Goal: Information Seeking & Learning: Learn about a topic

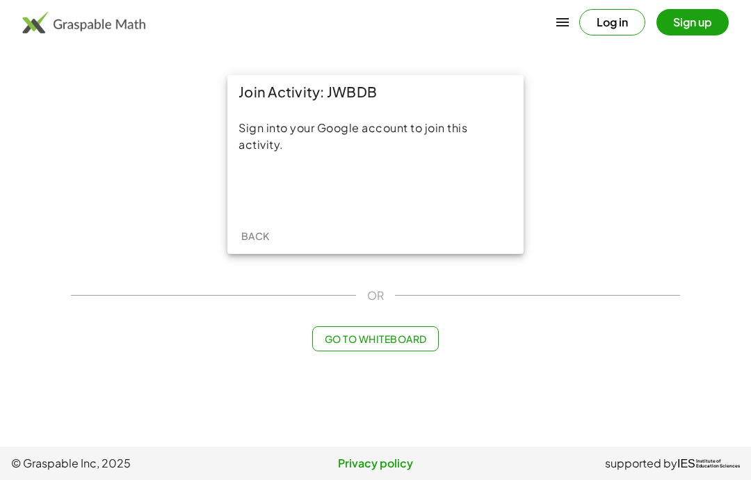
click at [419, 187] on div "Sign in with Google. Opens in new tab" at bounding box center [375, 189] width 128 height 31
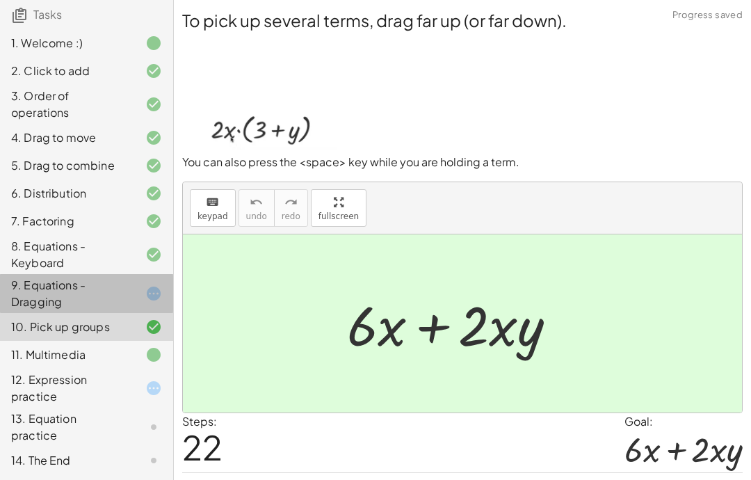
scroll to position [105, 0]
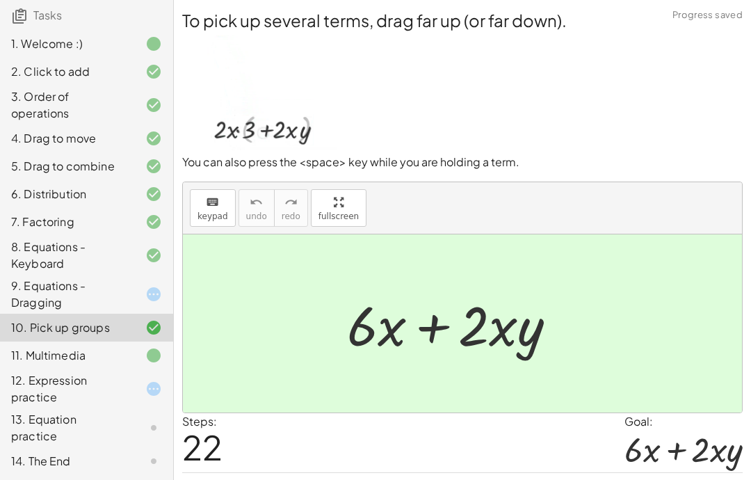
click at [22, 305] on div "9. Equations - Dragging" at bounding box center [67, 293] width 112 height 33
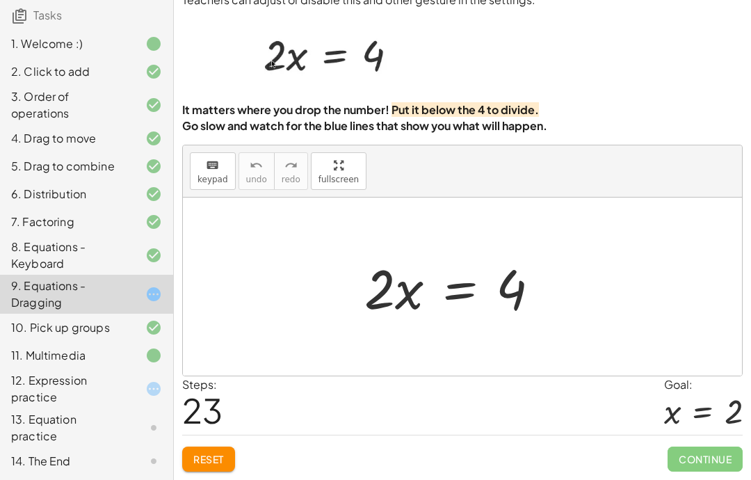
scroll to position [56, 0]
click at [51, 341] on div "11. Multimedia" at bounding box center [86, 355] width 173 height 28
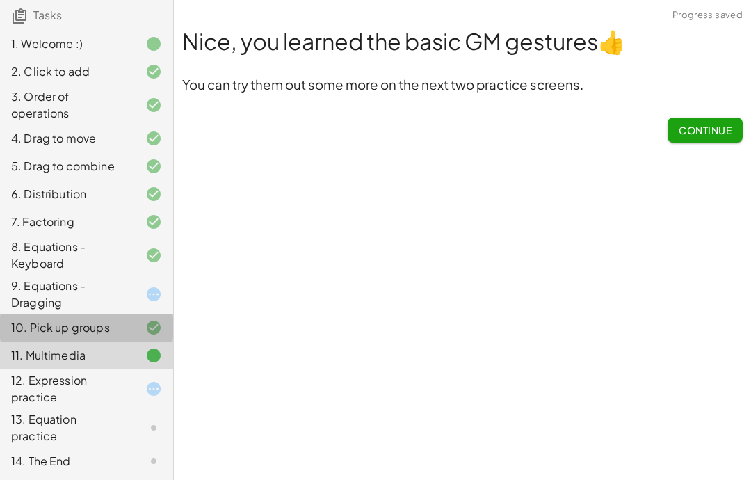
click at [29, 362] on div "11. Multimedia" at bounding box center [67, 355] width 112 height 17
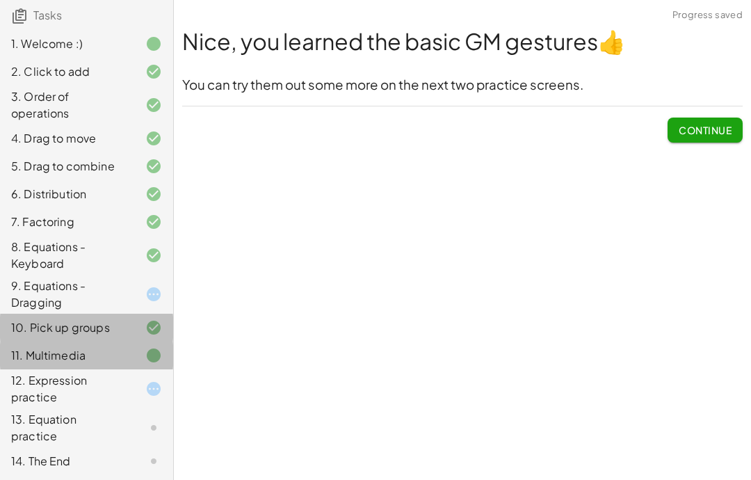
click at [35, 363] on div "11. Multimedia" at bounding box center [67, 355] width 112 height 17
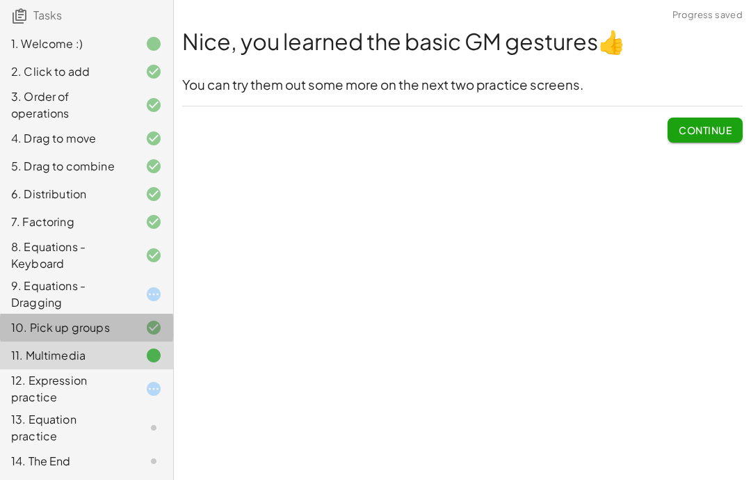
click at [72, 366] on div "11. Multimedia" at bounding box center [86, 355] width 173 height 28
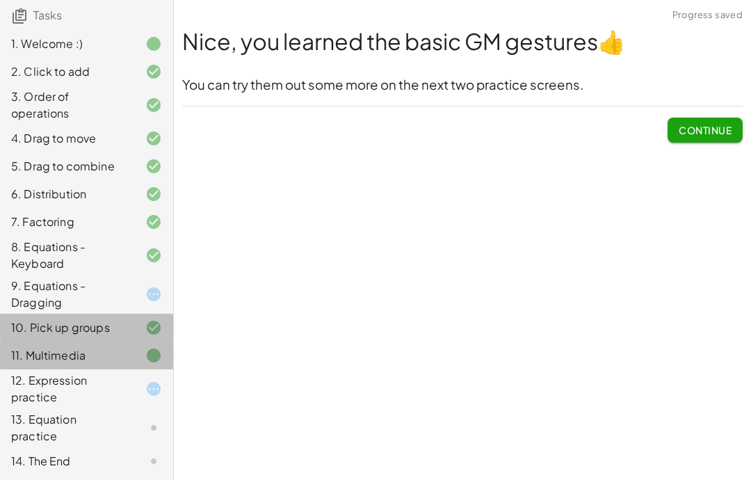
click at [72, 366] on div "11. Multimedia" at bounding box center [86, 355] width 173 height 28
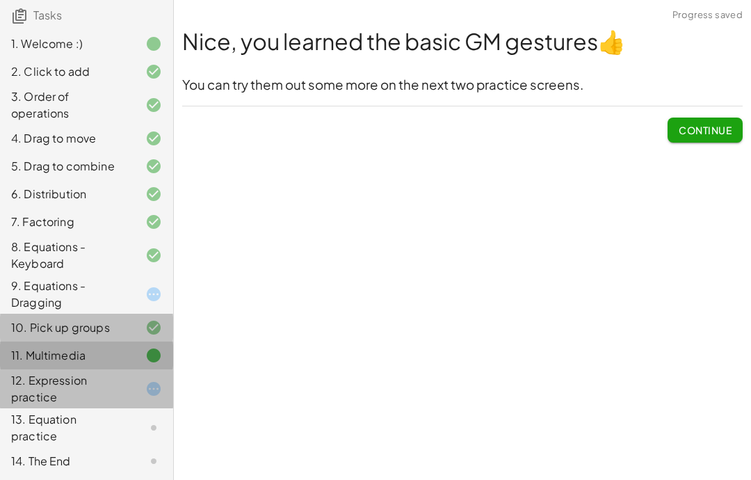
click at [67, 369] on div "12. Expression practice" at bounding box center [86, 388] width 173 height 39
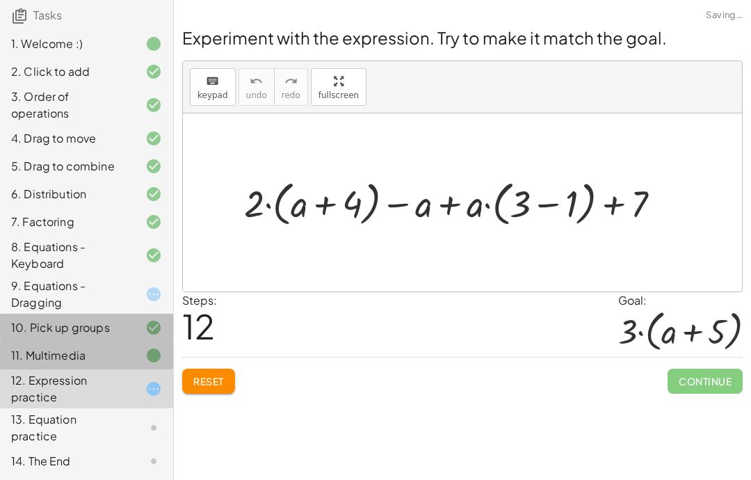
click at [68, 367] on div "11. Multimedia" at bounding box center [86, 355] width 173 height 28
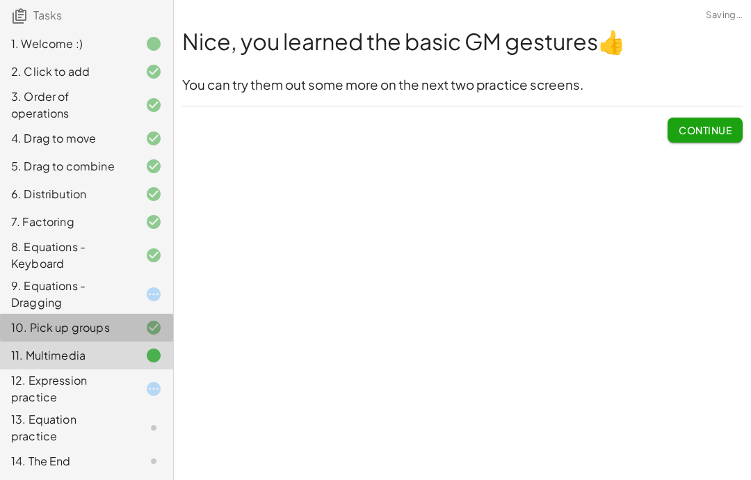
click at [55, 356] on div "11. Multimedia" at bounding box center [67, 355] width 112 height 17
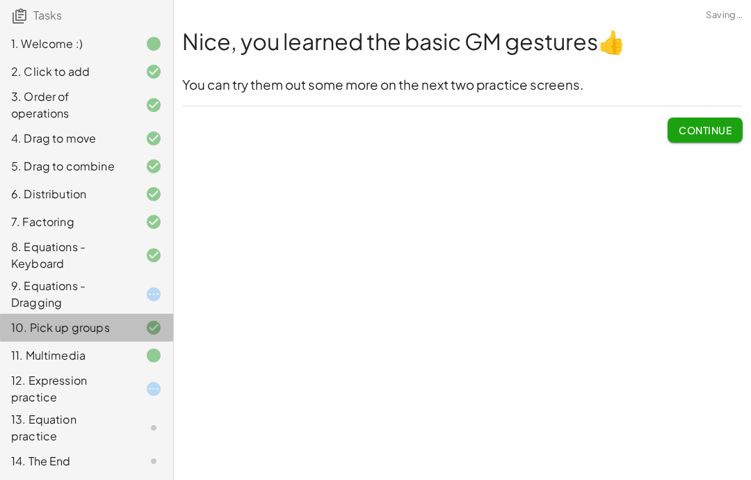
click at [145, 357] on icon at bounding box center [153, 355] width 17 height 17
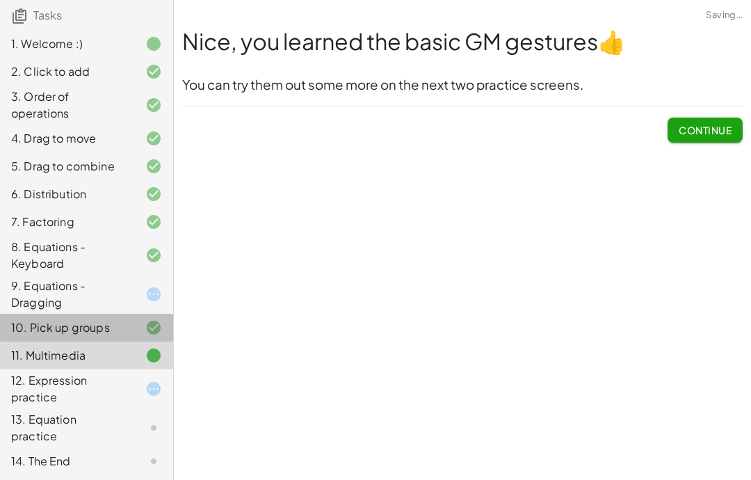
click at [108, 357] on div "11. Multimedia" at bounding box center [67, 355] width 112 height 17
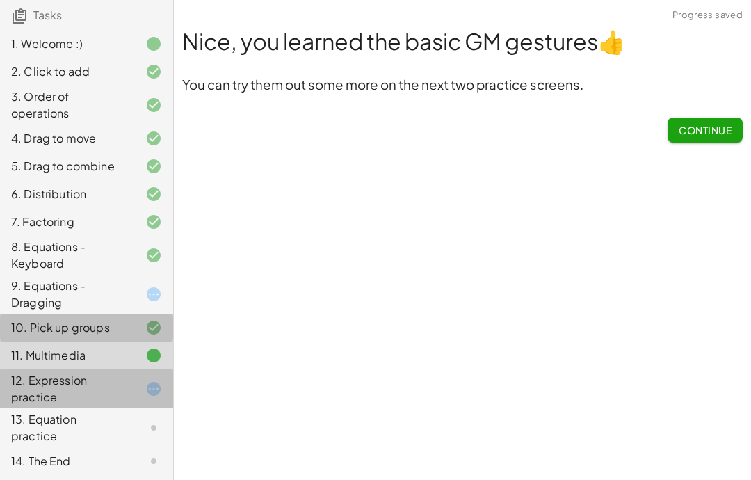
click at [117, 383] on div "12. Expression practice" at bounding box center [67, 388] width 112 height 33
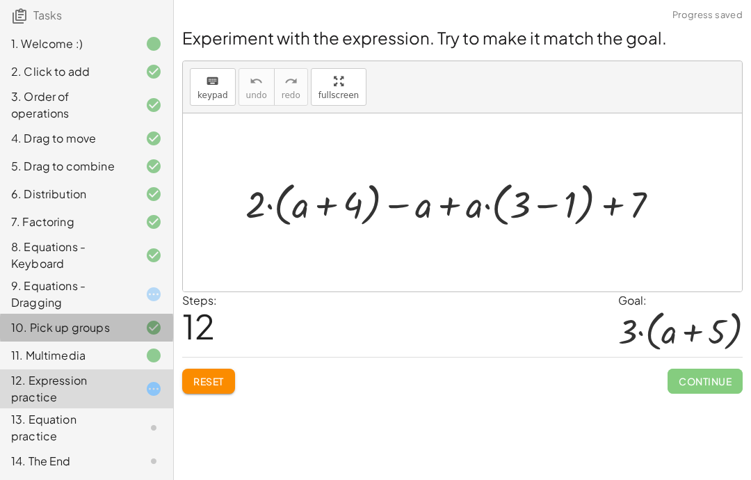
click at [100, 359] on div "11. Multimedia" at bounding box center [67, 355] width 112 height 17
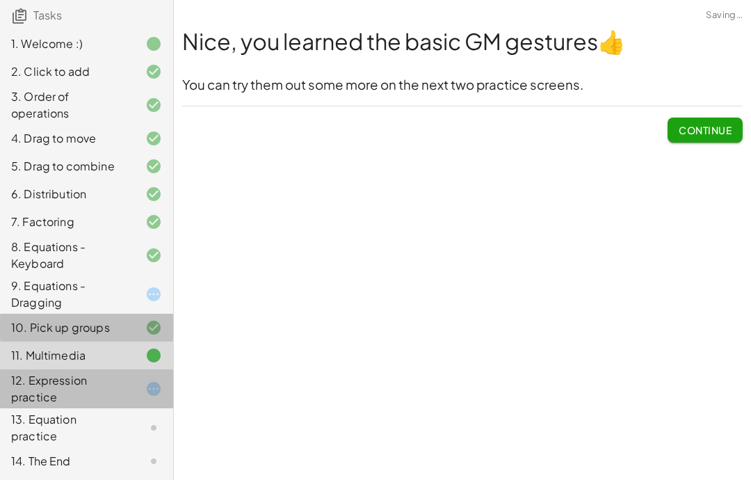
click at [111, 396] on div "12. Expression practice" at bounding box center [67, 388] width 112 height 33
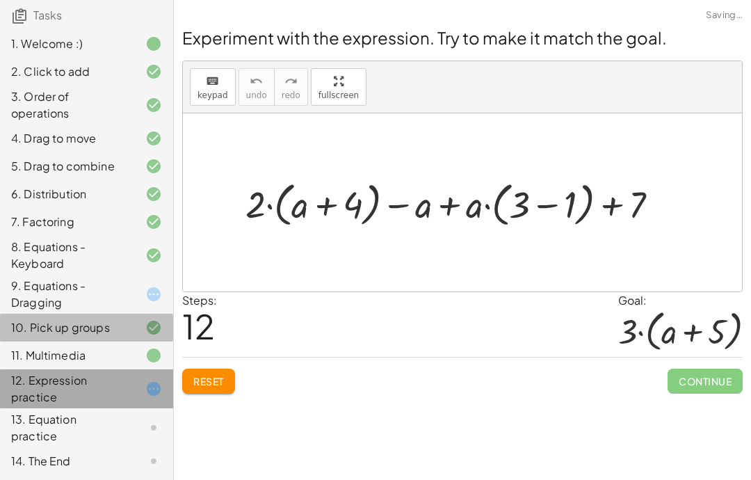
click at [95, 369] on div "12. Expression practice" at bounding box center [86, 388] width 173 height 39
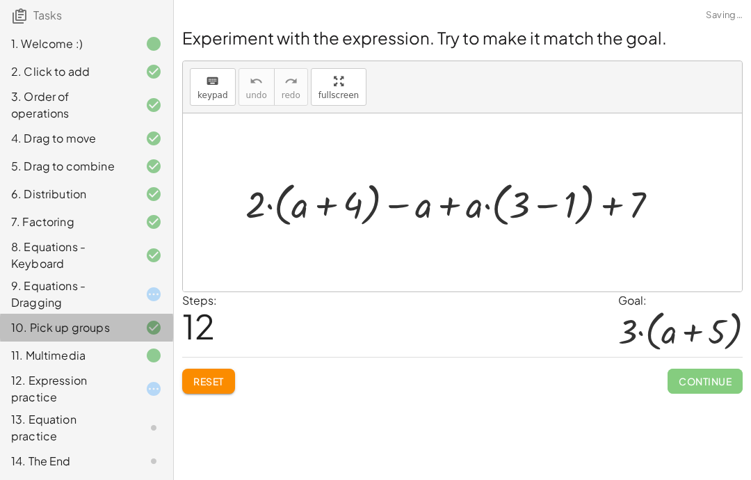
scroll to position [0, 0]
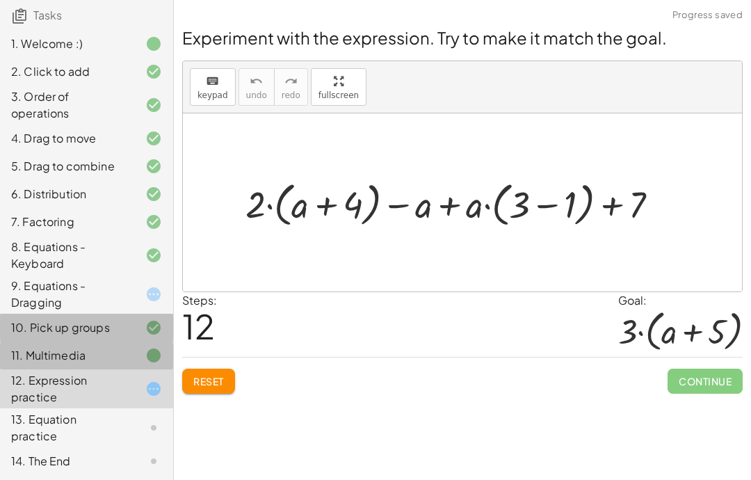
click at [156, 364] on div "11. Multimedia" at bounding box center [86, 355] width 173 height 28
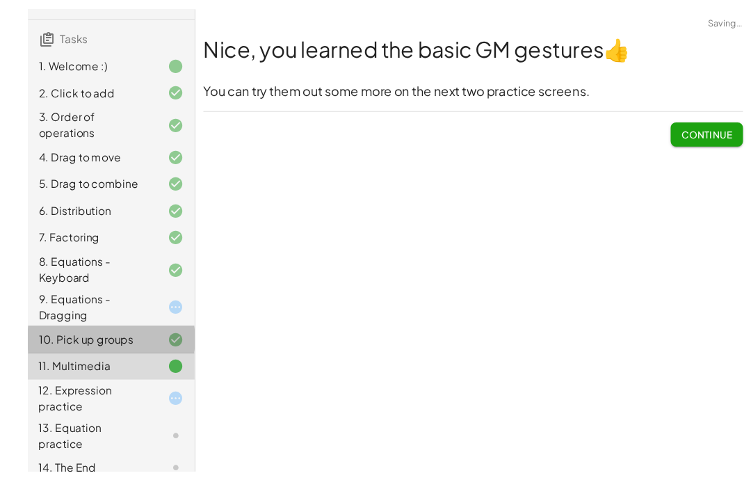
scroll to position [74, 0]
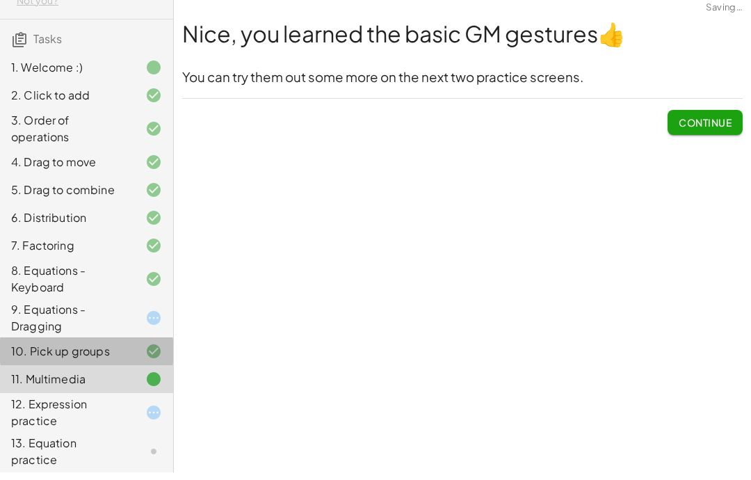
click at [709, 124] on span "Continue" at bounding box center [705, 130] width 53 height 13
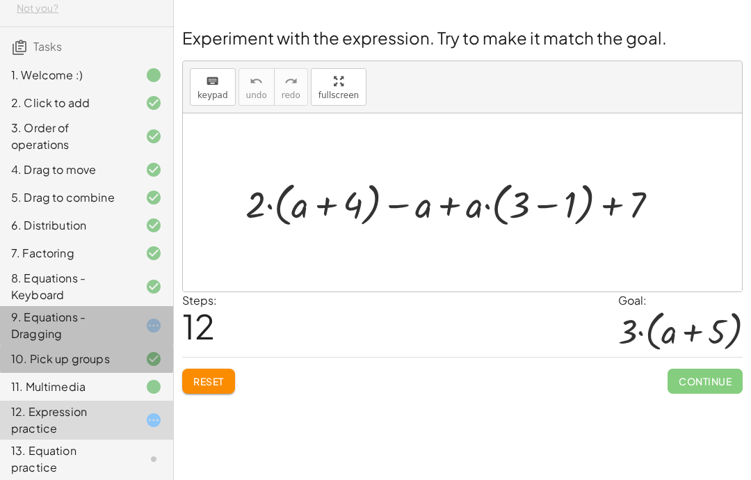
click at [36, 330] on div "9. Equations - Dragging" at bounding box center [67, 325] width 112 height 33
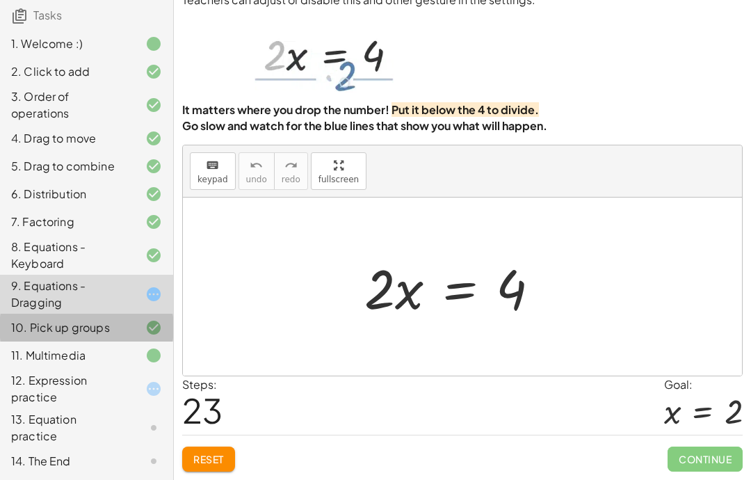
scroll to position [50, 0]
click at [49, 365] on div "11. Multimedia" at bounding box center [86, 355] width 173 height 28
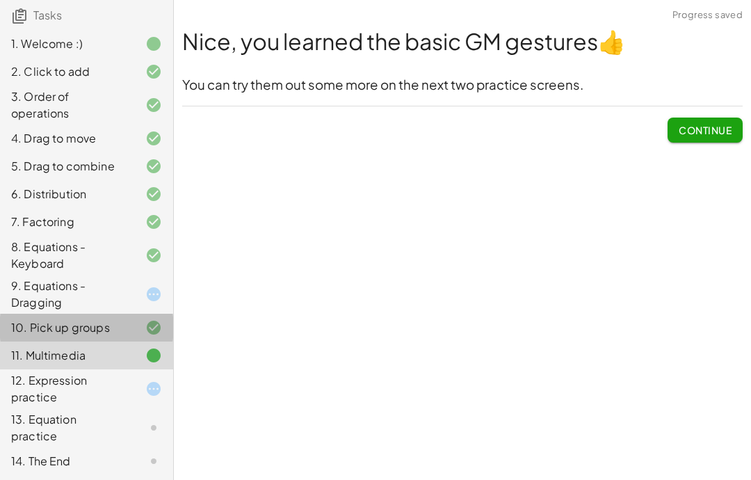
click at [60, 327] on div "10. Pick up groups" at bounding box center [67, 327] width 112 height 17
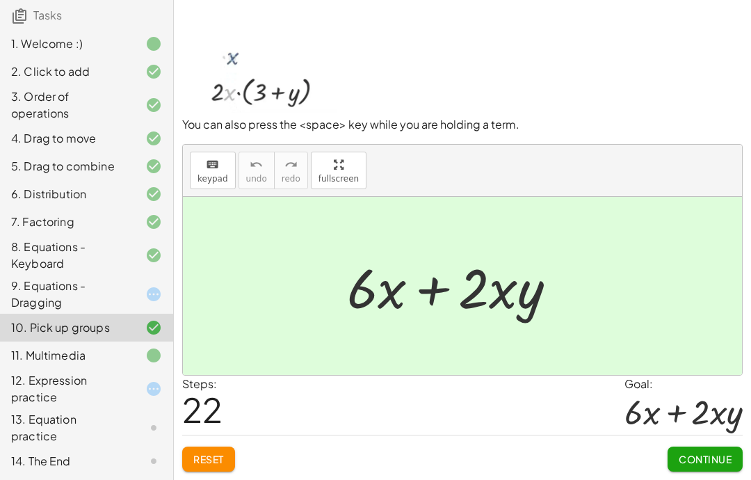
click at [46, 363] on div "11. Multimedia" at bounding box center [67, 355] width 112 height 17
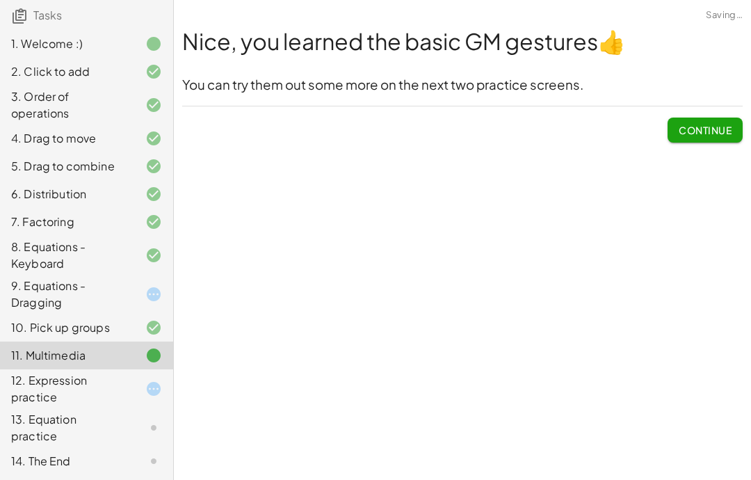
click at [52, 394] on div "12. Expression practice" at bounding box center [67, 388] width 112 height 33
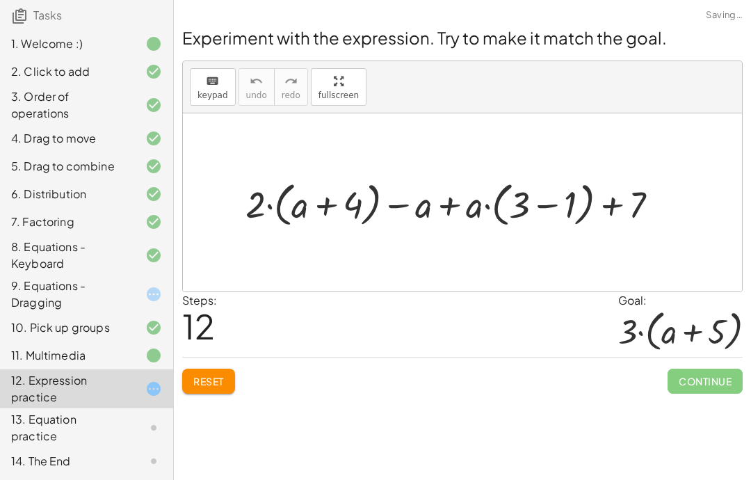
click at [49, 364] on div "11. Multimedia" at bounding box center [86, 355] width 173 height 28
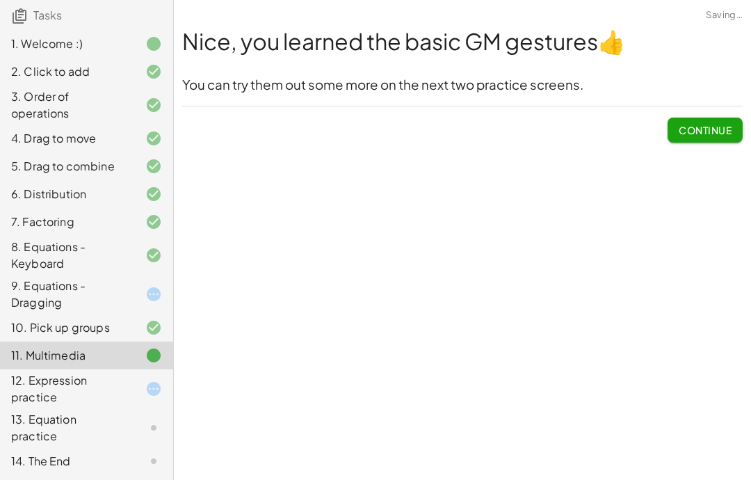
click at [60, 351] on div "11. Multimedia" at bounding box center [67, 355] width 112 height 17
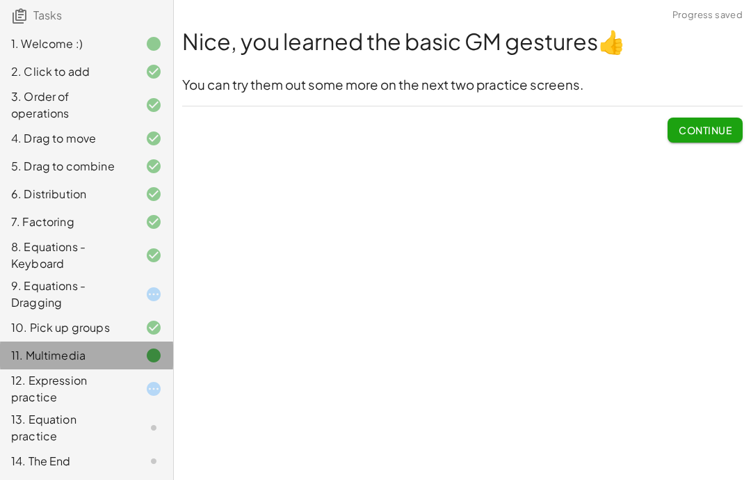
click at [69, 357] on div "11. Multimedia" at bounding box center [67, 355] width 112 height 17
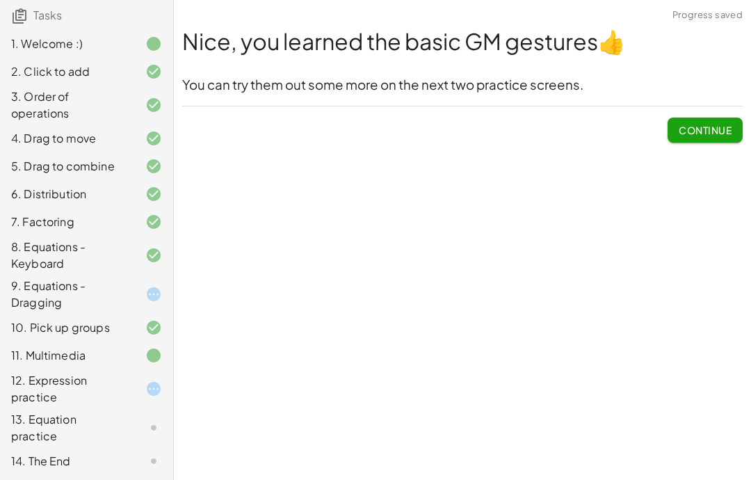
scroll to position [56, 0]
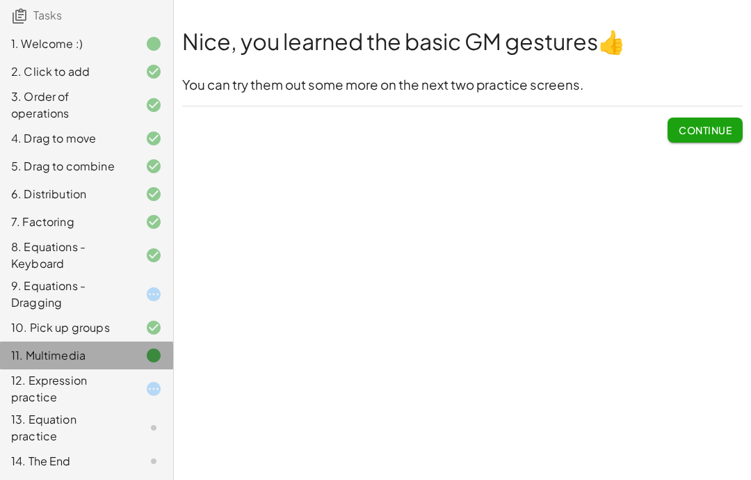
click at [49, 362] on div "11. Multimedia" at bounding box center [67, 355] width 112 height 17
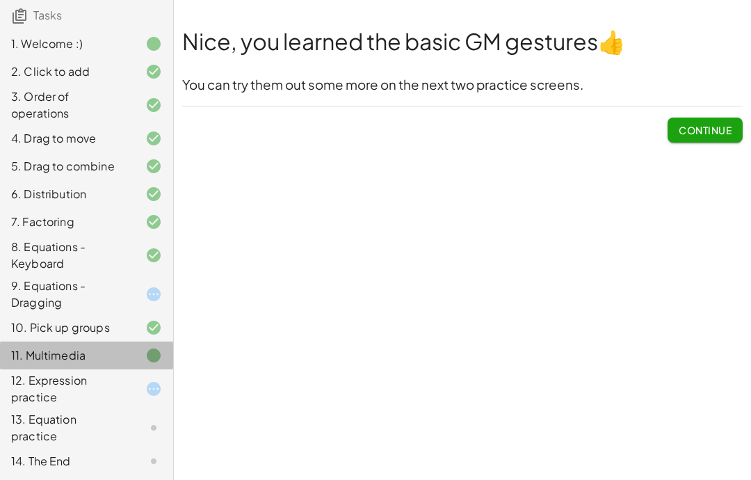
click at [58, 362] on div "11. Multimedia" at bounding box center [67, 355] width 112 height 17
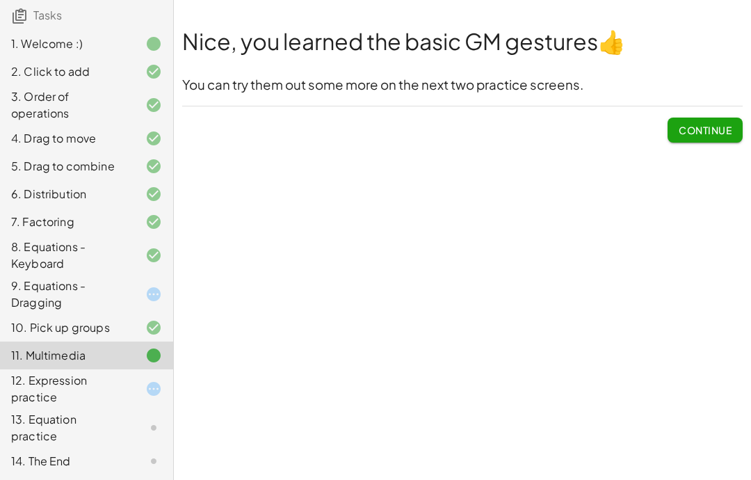
click at [31, 372] on div "12. Expression practice" at bounding box center [67, 388] width 112 height 33
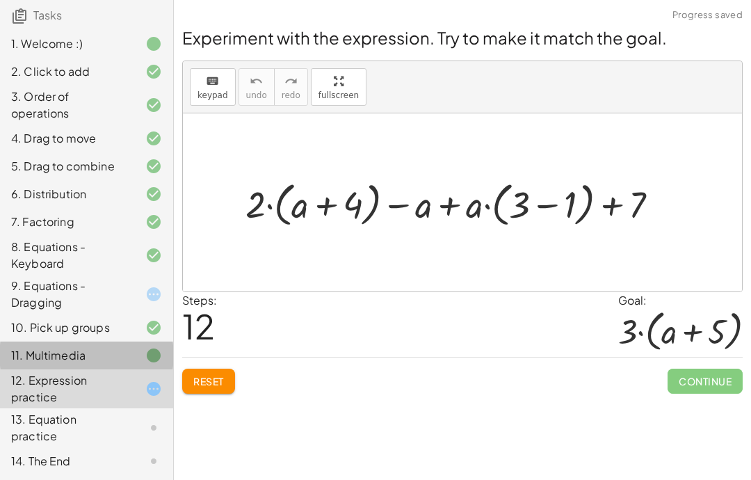
click at [29, 355] on div "11. Multimedia" at bounding box center [67, 355] width 112 height 17
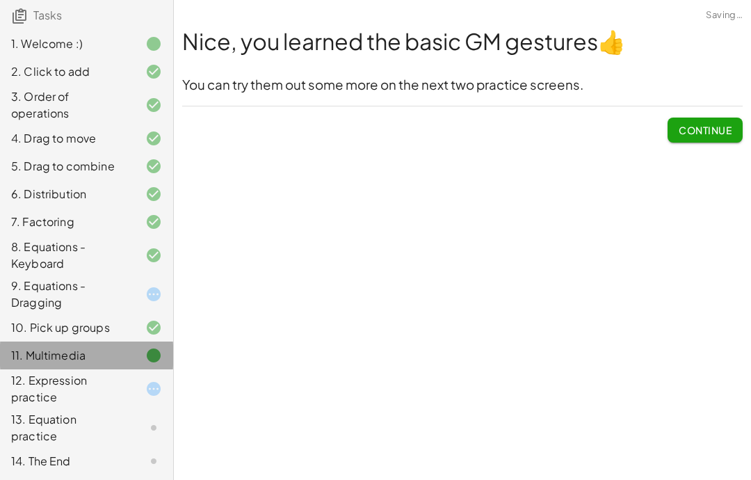
click at [33, 359] on div "11. Multimedia" at bounding box center [67, 355] width 112 height 17
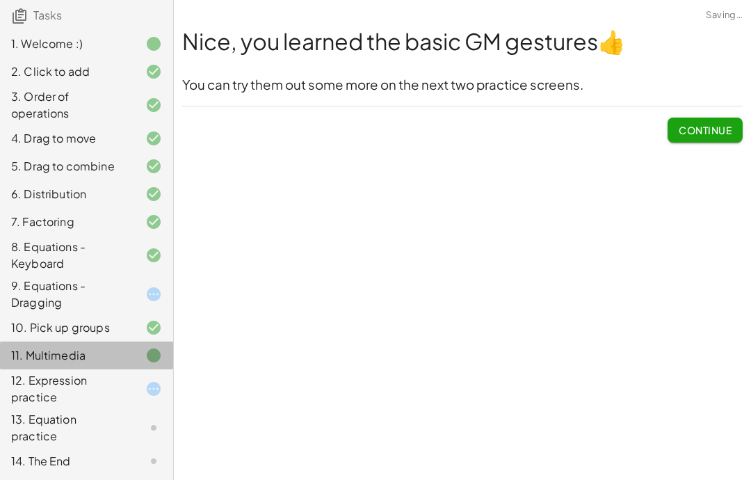
click at [22, 362] on div "11. Multimedia" at bounding box center [67, 355] width 112 height 17
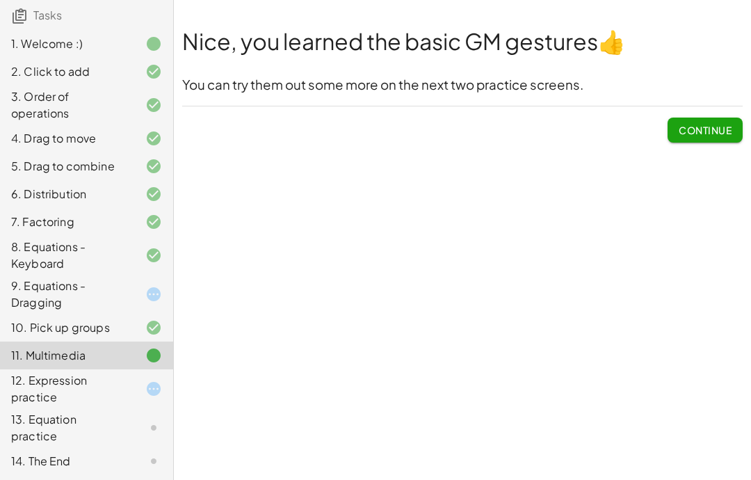
click at [704, 124] on span "Continue" at bounding box center [705, 130] width 53 height 13
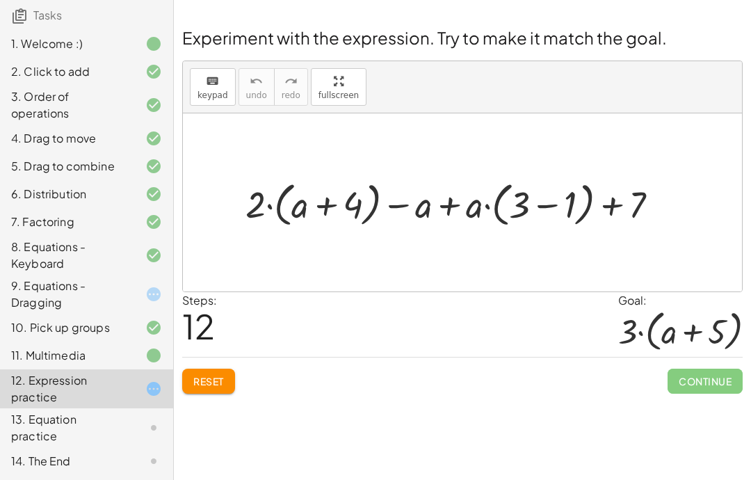
click at [661, 357] on div "Reset Continue" at bounding box center [462, 375] width 560 height 37
click at [193, 405] on div "Welcome to Graspable Math! Graspable Math turns math symbols into objects you c…" at bounding box center [462, 240] width 577 height 480
